Goal: Find specific page/section: Find specific page/section

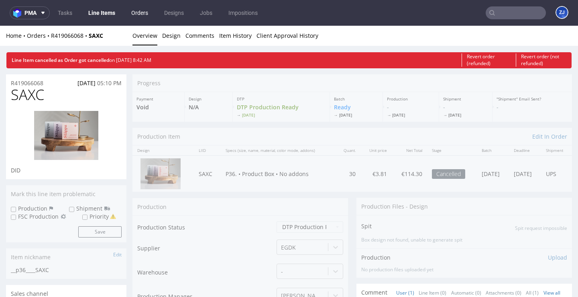
click at [138, 15] on link "Orders" at bounding box center [140, 12] width 27 height 13
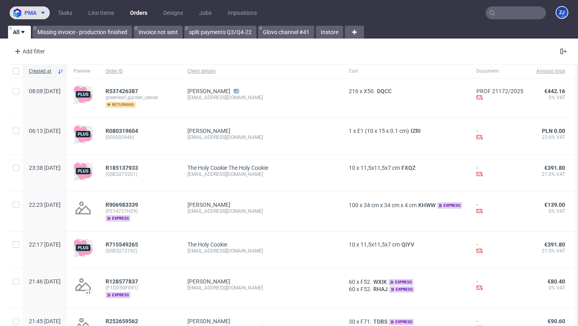
click at [28, 16] on span "pma" at bounding box center [31, 13] width 12 height 6
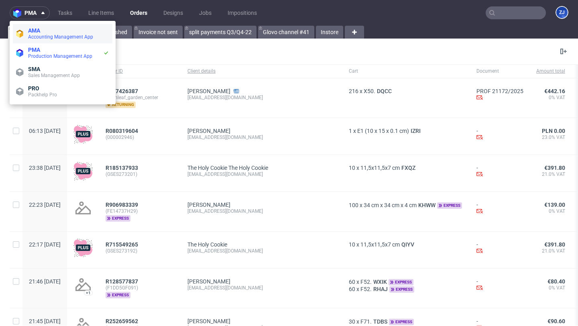
click at [39, 35] on span "Accounting Management App" at bounding box center [60, 37] width 65 height 6
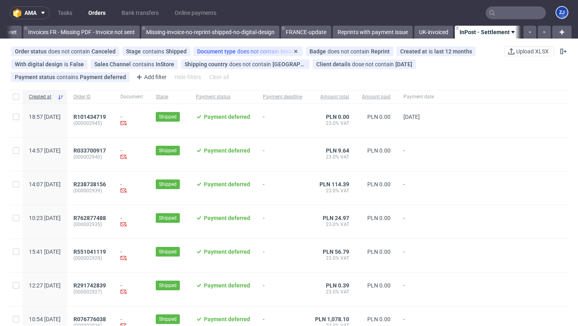
scroll to position [0, 1358]
click at [106, 117] on span "R101434719" at bounding box center [90, 117] width 33 height 6
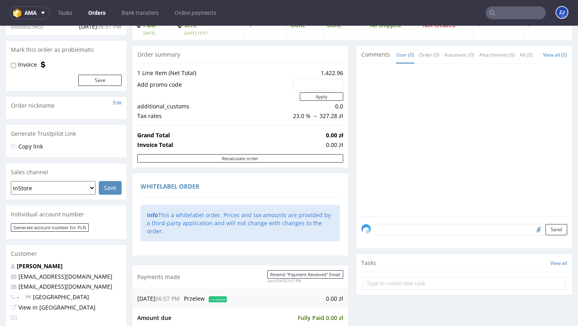
scroll to position [60, 0]
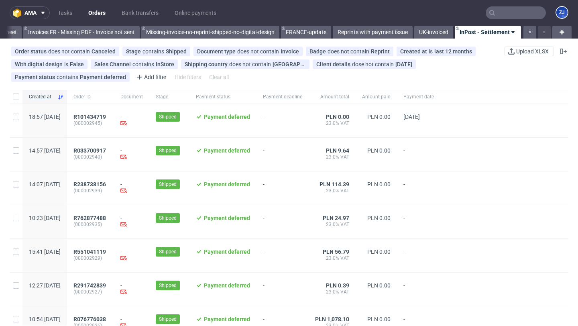
scroll to position [13, 0]
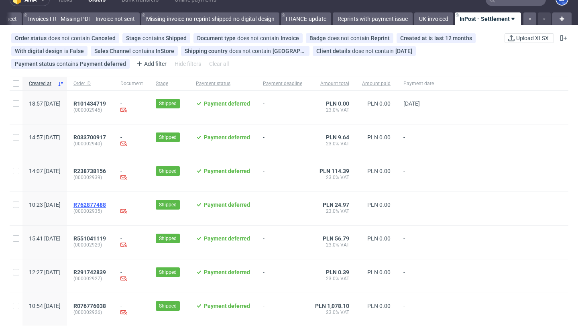
click at [106, 202] on span "R762877488" at bounding box center [90, 205] width 33 height 6
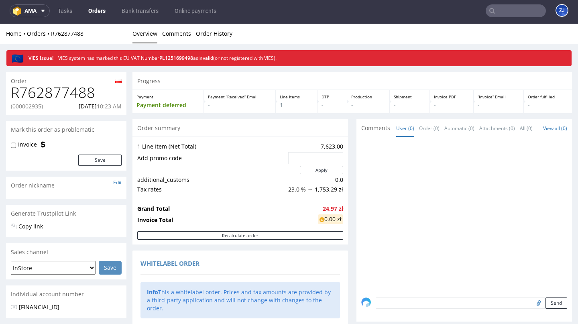
click at [75, 94] on h1 "R762877488" at bounding box center [66, 93] width 111 height 16
copy h1 "R762877488"
click at [63, 91] on h1 "R762877488" at bounding box center [66, 93] width 111 height 16
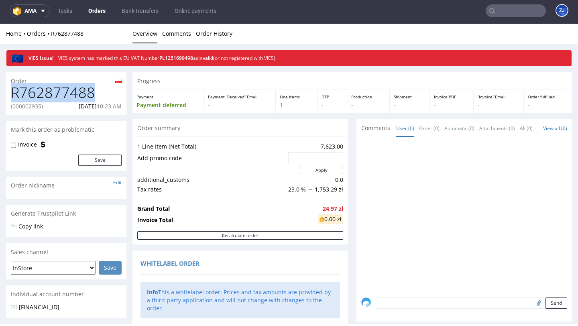
copy h1 "R762877488"
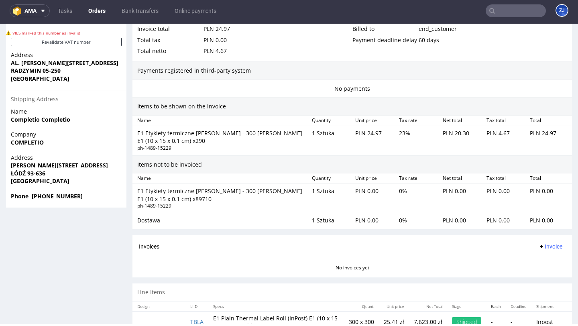
scroll to position [511, 0]
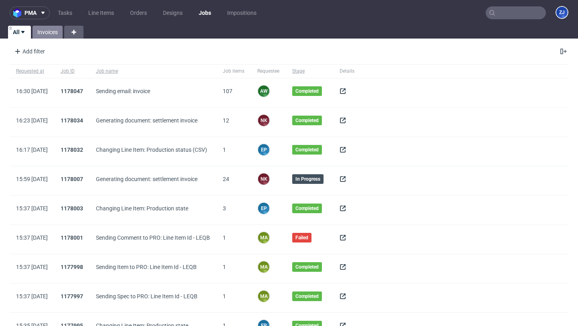
click at [40, 34] on link "Invoices" at bounding box center [48, 32] width 30 height 13
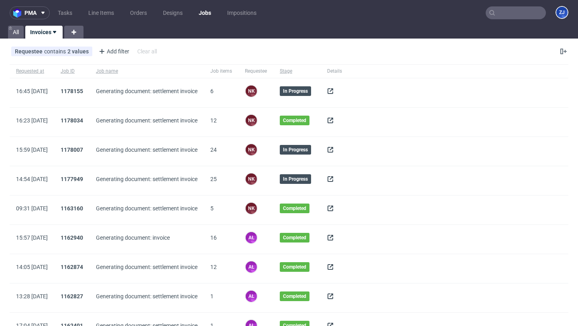
click at [334, 92] on icon at bounding box center [330, 91] width 6 height 6
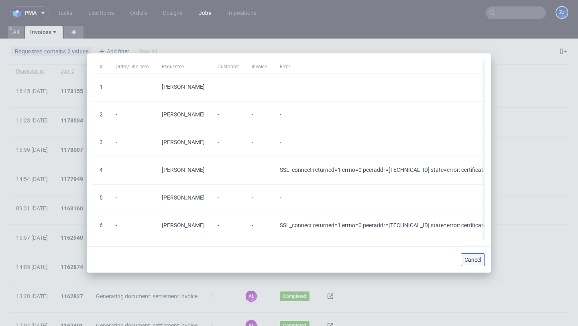
click at [477, 259] on span "Cancel" at bounding box center [473, 260] width 17 height 6
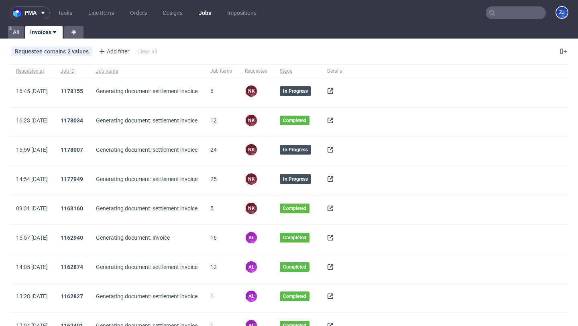
click at [333, 89] on use at bounding box center [331, 91] width 6 height 6
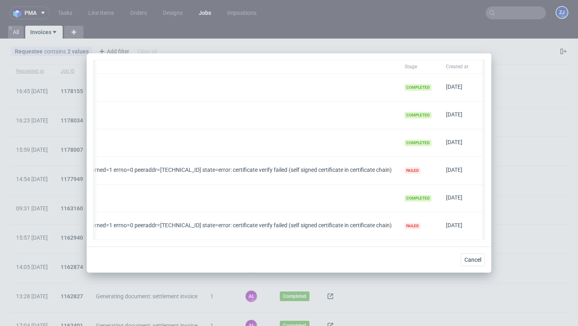
scroll to position [0, 259]
click at [471, 262] on span "Cancel" at bounding box center [473, 260] width 17 height 6
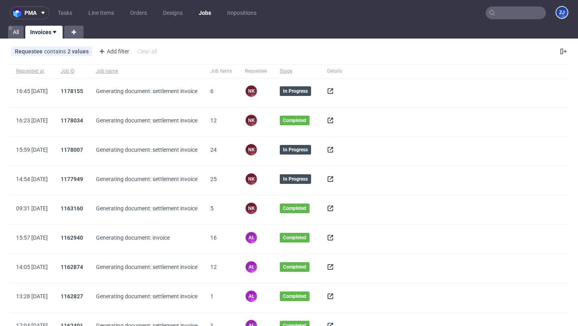
click at [333, 90] on use at bounding box center [331, 91] width 6 height 6
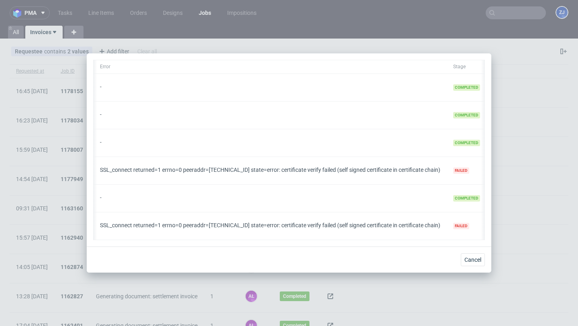
scroll to position [0, 204]
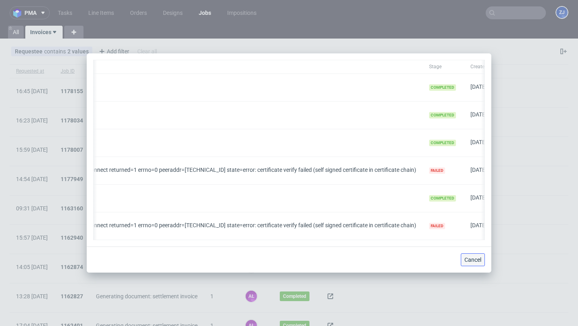
click at [466, 261] on span "Cancel" at bounding box center [473, 260] width 17 height 6
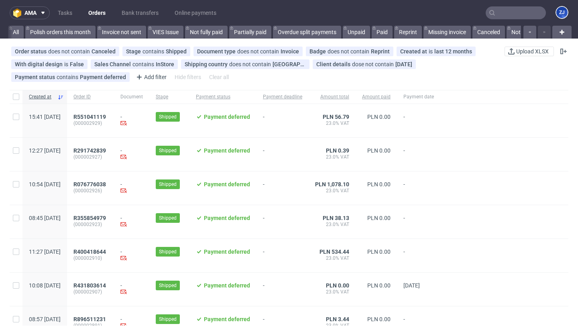
scroll to position [0, 1358]
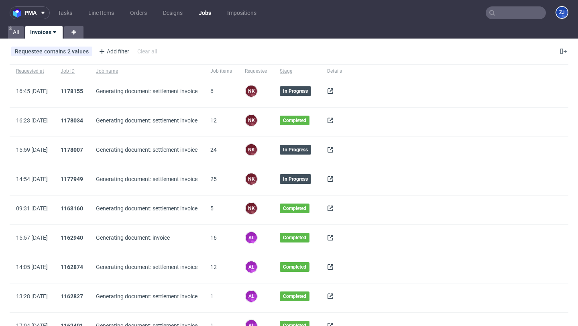
click at [334, 91] on icon at bounding box center [330, 91] width 6 height 6
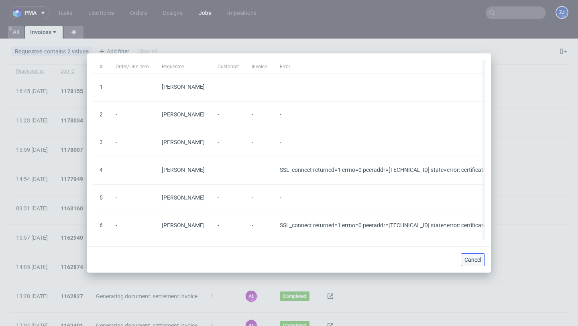
click at [476, 259] on span "Cancel" at bounding box center [473, 260] width 17 height 6
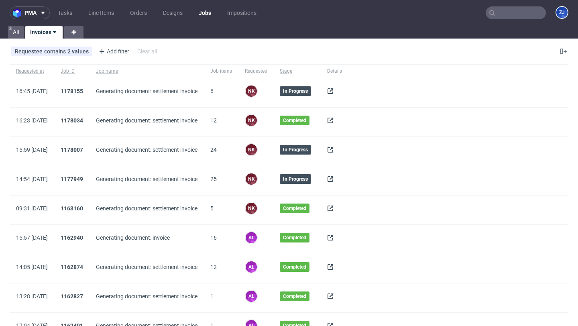
click at [333, 93] on use at bounding box center [331, 91] width 6 height 6
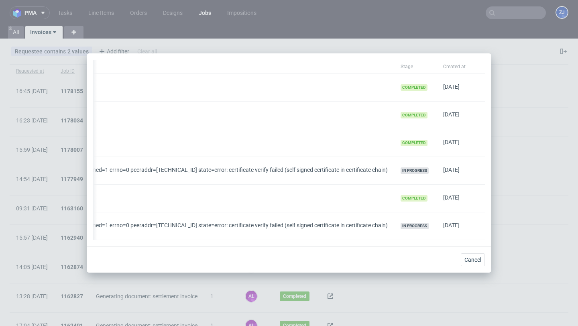
scroll to position [0, 261]
